Goal: Communication & Community: Answer question/provide support

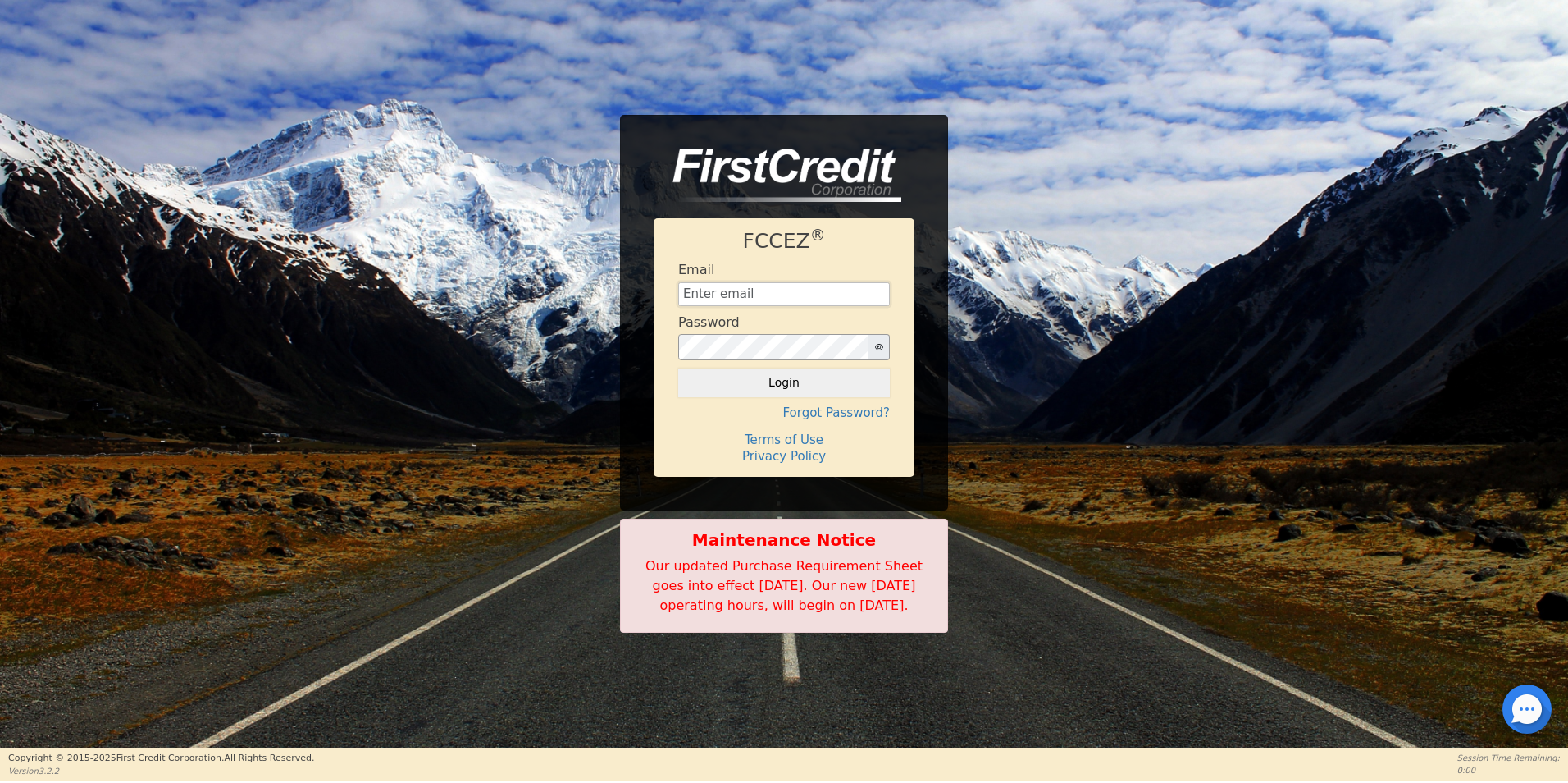
type input "[EMAIL_ADDRESS][DOMAIN_NAME]"
click at [1517, 717] on div at bounding box center [1526, 708] width 49 height 49
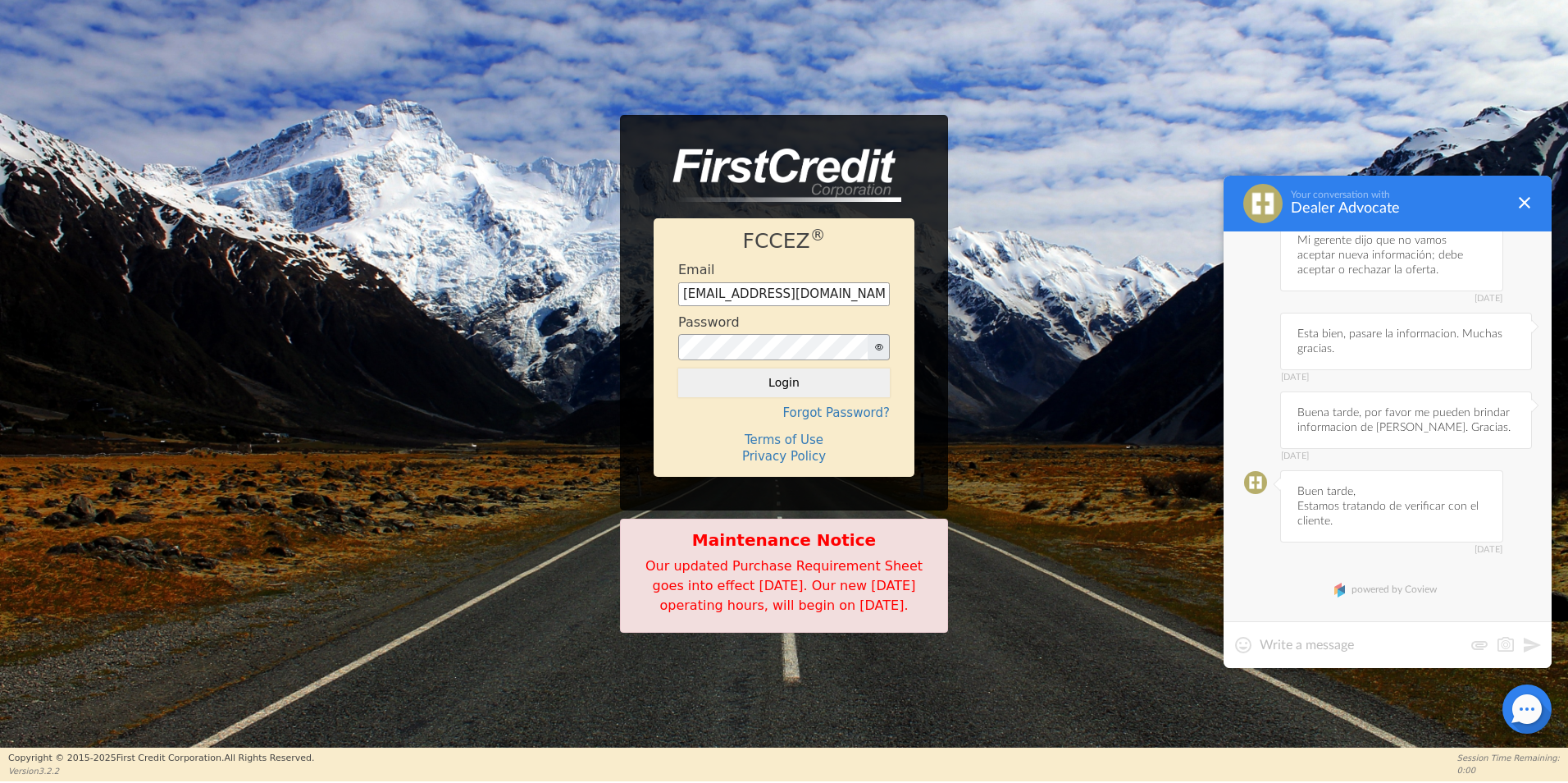
click at [1372, 646] on textarea at bounding box center [1361, 644] width 203 height 16
click at [1369, 647] on textarea at bounding box center [1361, 644] width 203 height 16
type textarea "b"
paste textarea "Llamar despues de las 4PM"
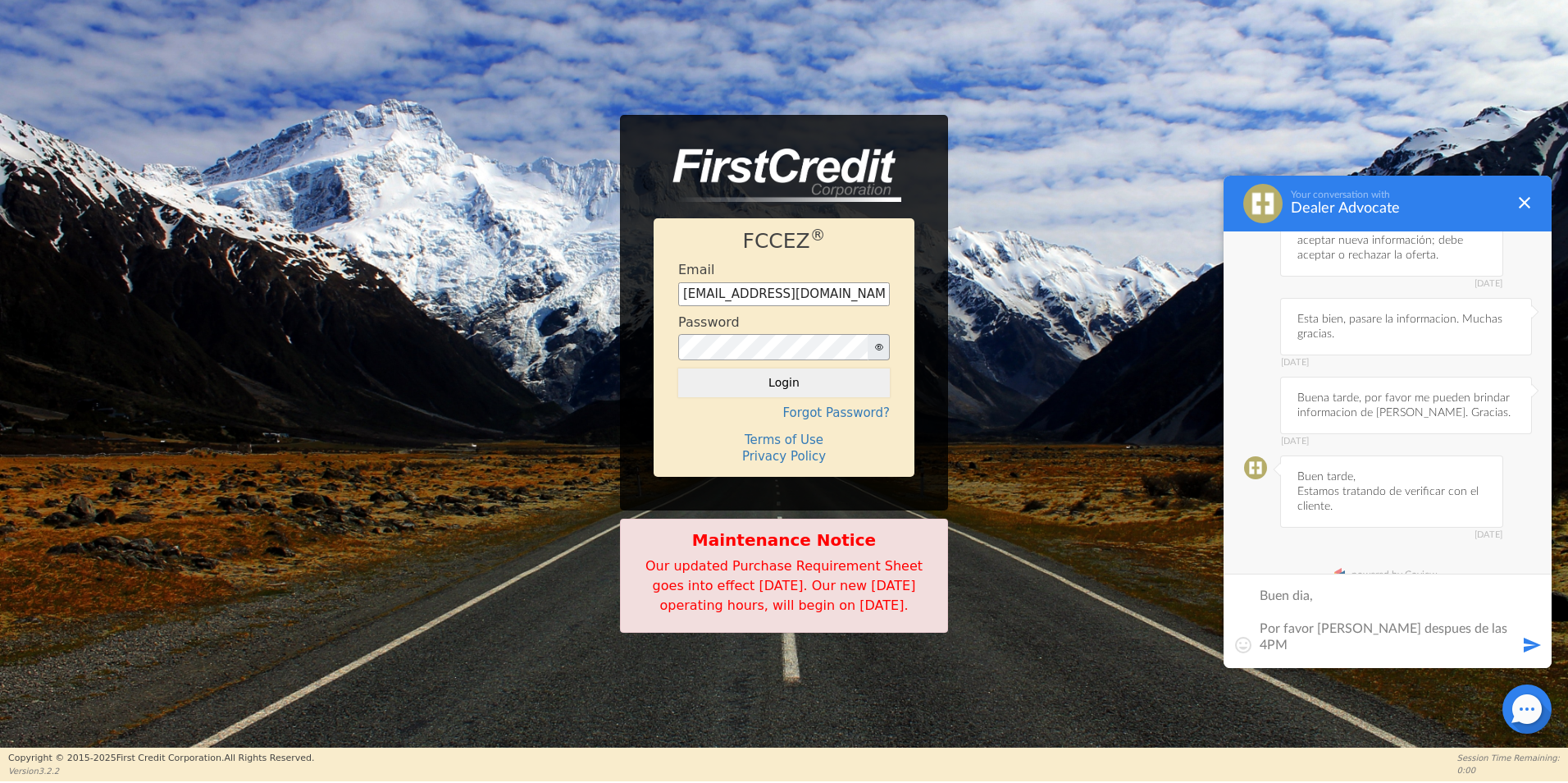
type textarea "Buen dia, Por favor [PERSON_NAME] despues de las 4PM"
click at [1522, 645] on button at bounding box center [1531, 644] width 20 height 20
